Goal: Information Seeking & Learning: Learn about a topic

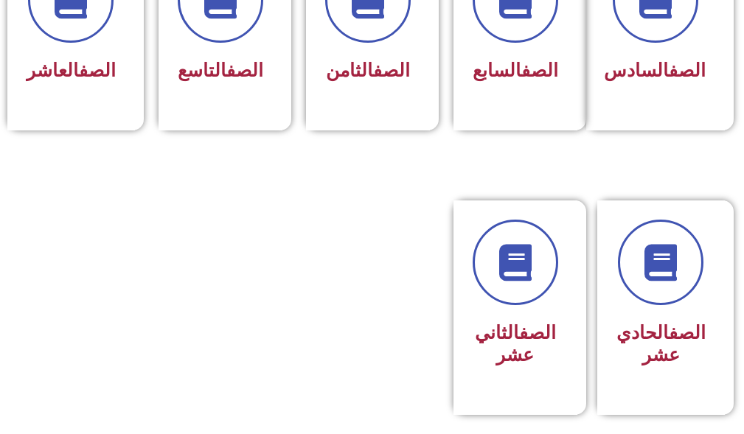
scroll to position [737, 0]
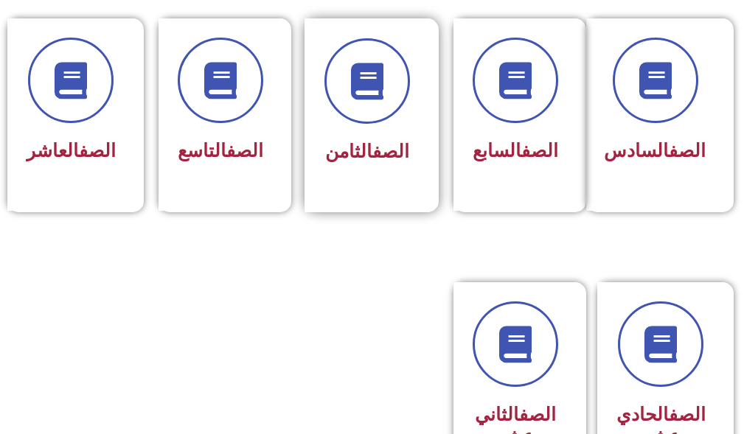
click at [356, 126] on div "الصف الثامن" at bounding box center [367, 104] width 86 height 132
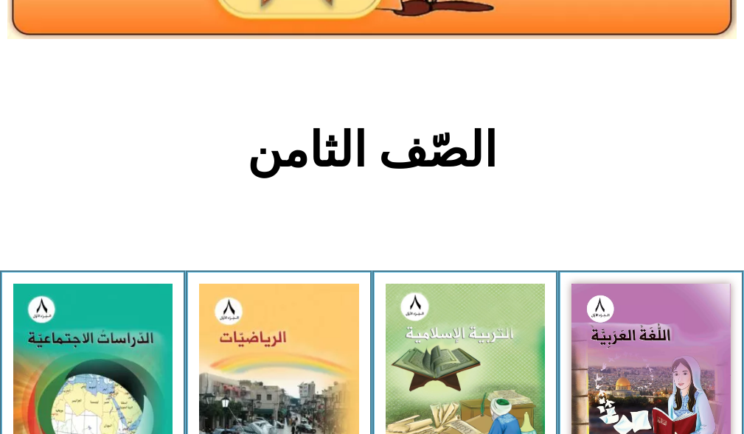
scroll to position [317, 0]
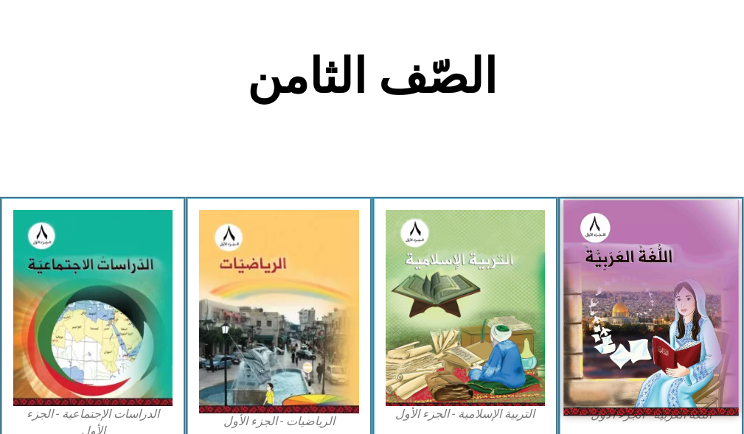
click at [627, 247] on img at bounding box center [650, 309] width 175 height 216
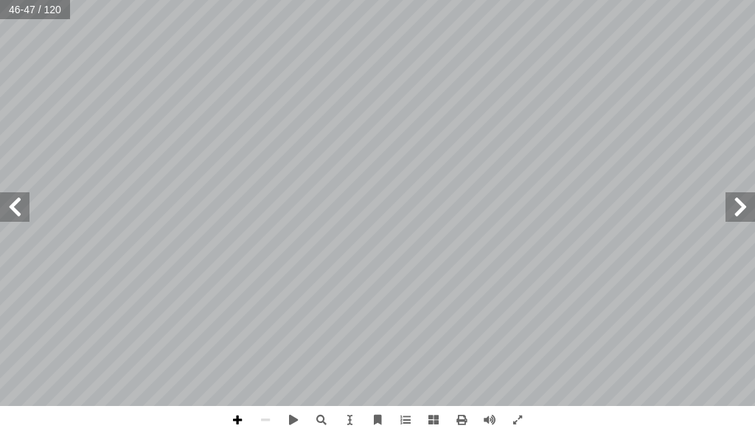
click at [237, 411] on span at bounding box center [237, 420] width 28 height 28
click at [425, 423] on div "٤٢ ُ ت � ريب ْ د َّ الت : ُ ل َّ و أ ال� ُ ريب ْ د َّ الت : تي آ ال� ِّ ص َّ في…" at bounding box center [377, 217] width 755 height 434
click at [265, 424] on span at bounding box center [265, 420] width 28 height 28
click at [243, 425] on span at bounding box center [237, 420] width 28 height 28
click at [727, 206] on span at bounding box center [739, 206] width 29 height 29
